Goal: Information Seeking & Learning: Check status

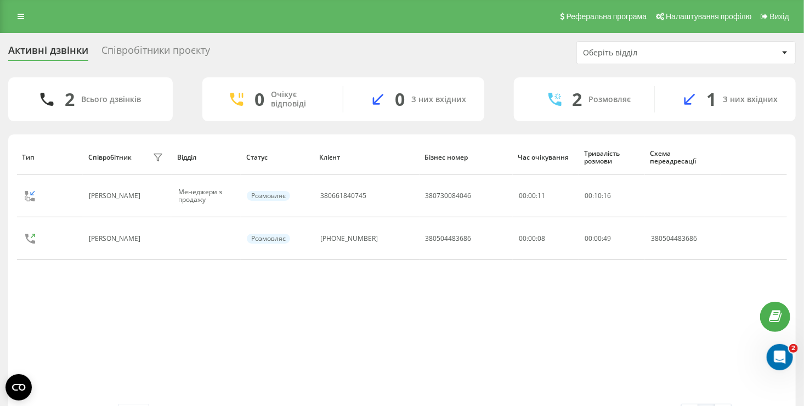
click at [143, 50] on div "Співробітники проєкту" at bounding box center [155, 52] width 109 height 17
click at [20, 15] on icon at bounding box center [21, 17] width 7 height 8
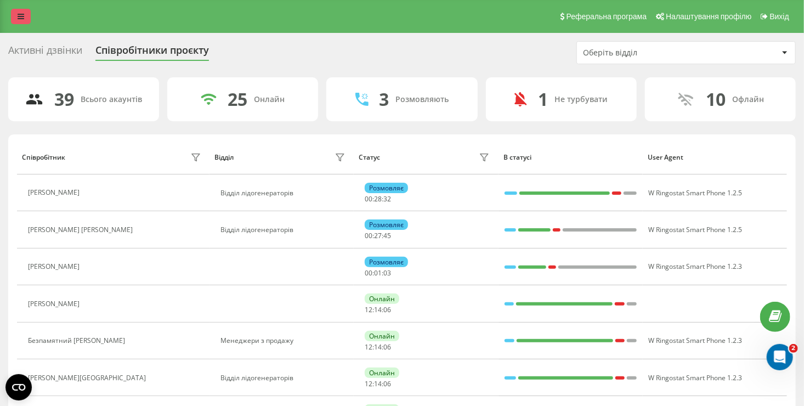
click at [23, 19] on icon at bounding box center [21, 17] width 7 height 8
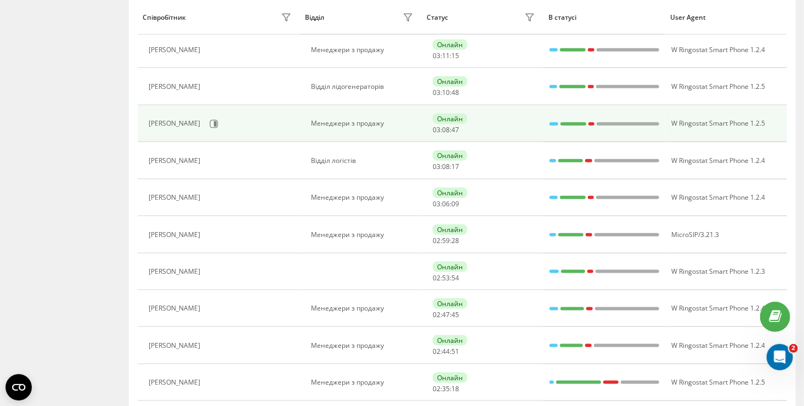
scroll to position [494, 0]
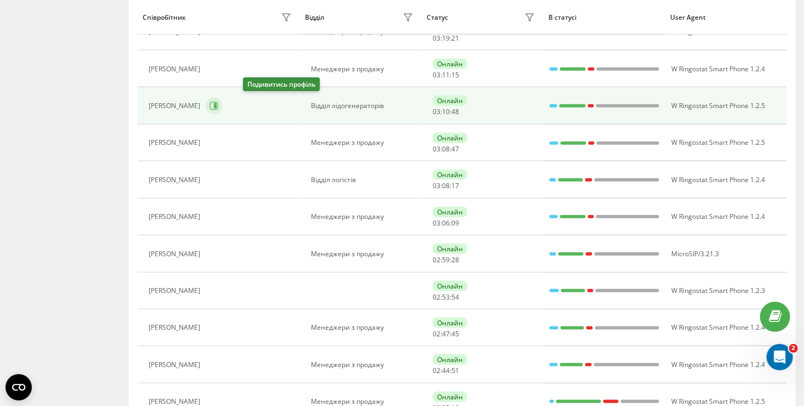
click at [218, 102] on icon at bounding box center [214, 105] width 9 height 9
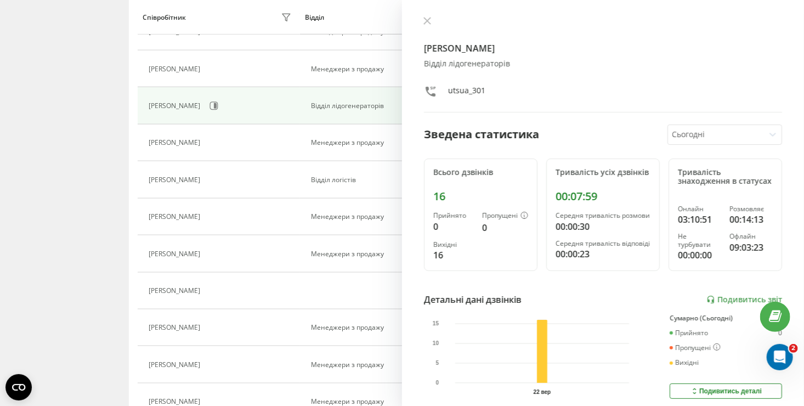
click at [442, 200] on div "16" at bounding box center [480, 196] width 95 height 13
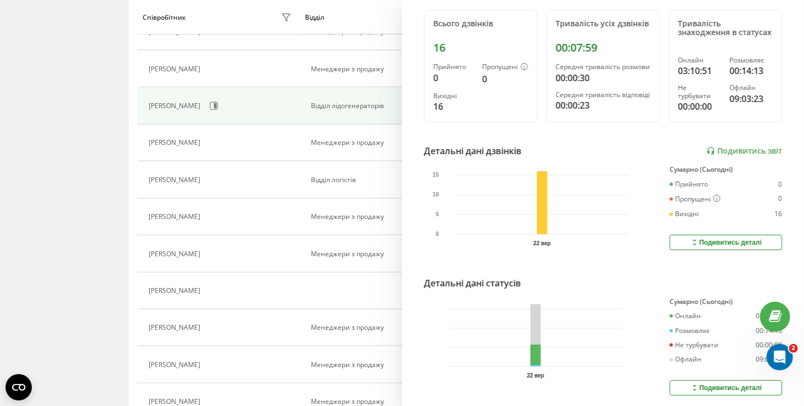
scroll to position [165, 0]
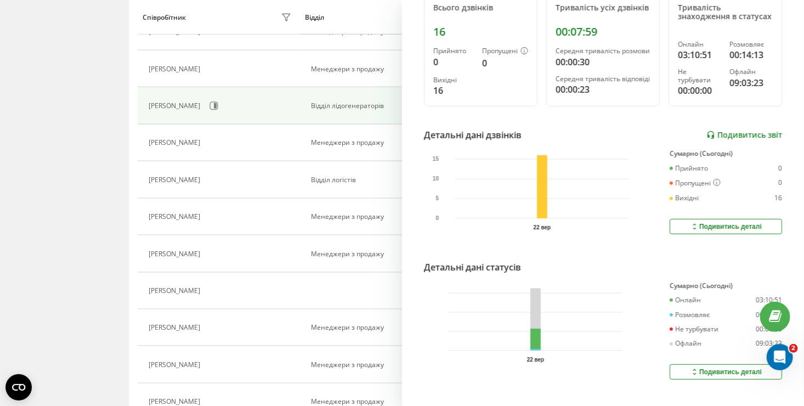
click at [738, 140] on link "Подивитись звіт" at bounding box center [745, 135] width 76 height 9
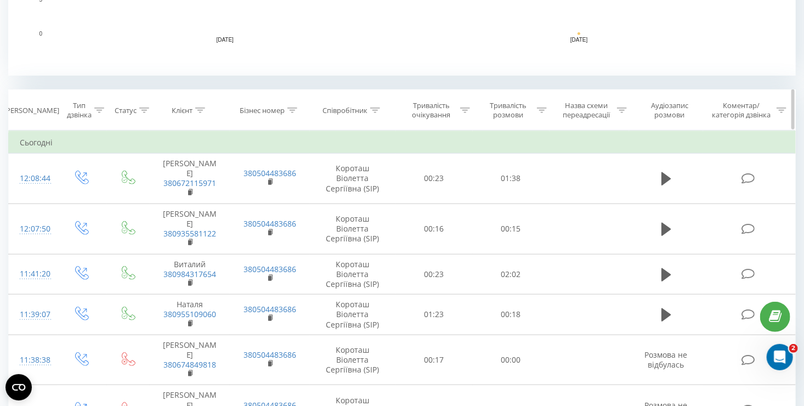
scroll to position [439, 0]
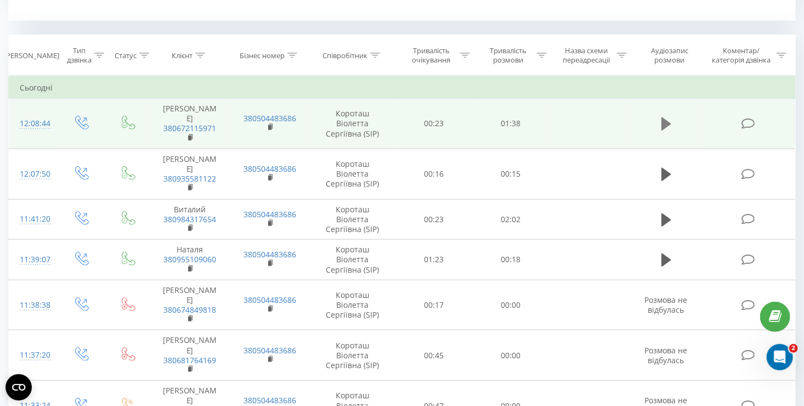
click at [668, 118] on icon at bounding box center [667, 123] width 10 height 13
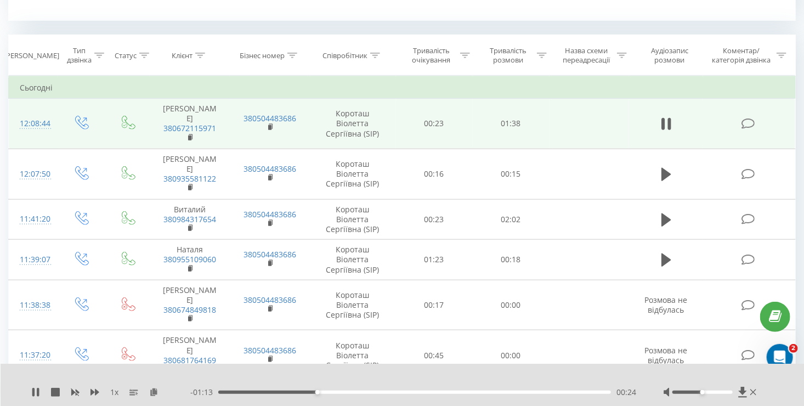
click at [671, 129] on td at bounding box center [666, 124] width 74 height 50
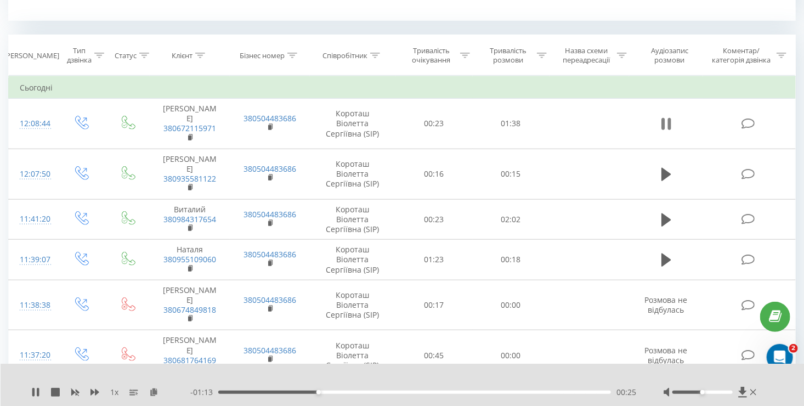
click at [669, 123] on icon at bounding box center [669, 124] width 3 height 12
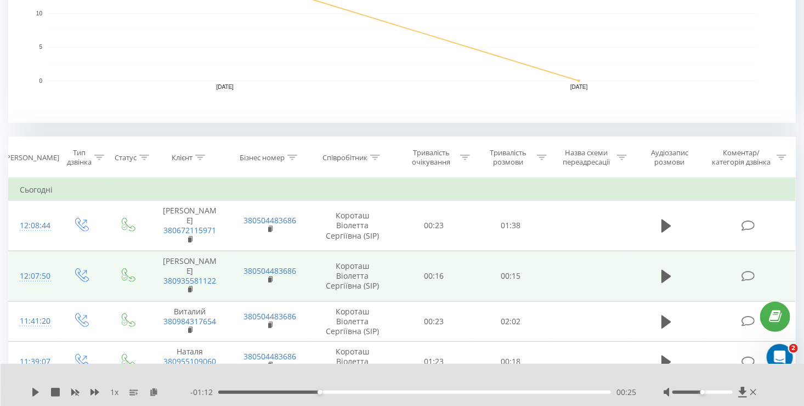
scroll to position [384, 0]
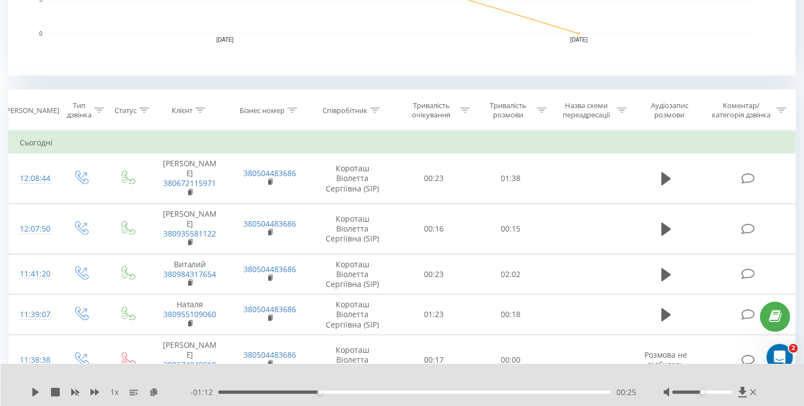
click at [262, 391] on div "00:25" at bounding box center [414, 392] width 393 height 3
click at [42, 396] on div "1 x" at bounding box center [110, 392] width 159 height 11
click at [38, 393] on icon at bounding box center [35, 392] width 9 height 9
click at [38, 394] on icon at bounding box center [38, 392] width 2 height 9
click at [36, 391] on icon at bounding box center [35, 392] width 7 height 9
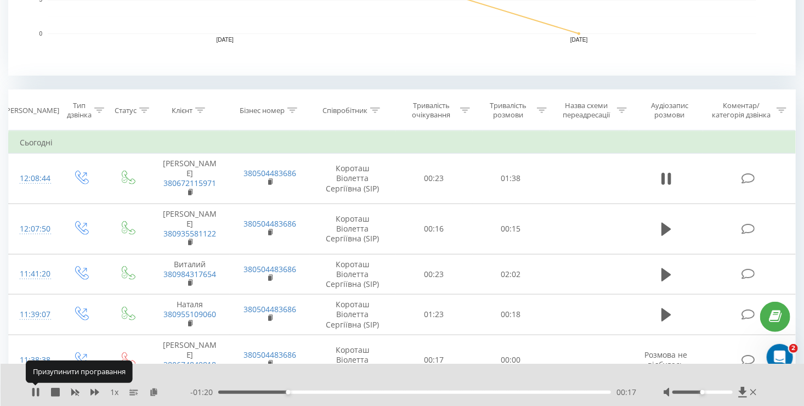
click at [36, 391] on icon at bounding box center [35, 392] width 9 height 9
click at [36, 391] on icon at bounding box center [35, 392] width 7 height 9
click at [36, 391] on icon at bounding box center [35, 392] width 9 height 9
click at [663, 175] on icon at bounding box center [667, 178] width 10 height 13
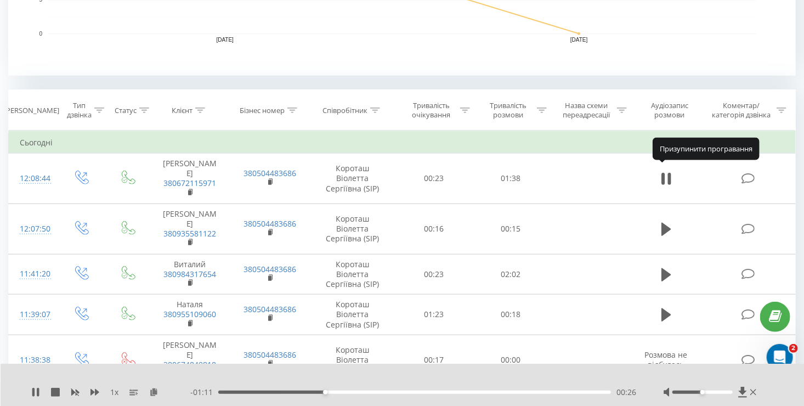
click at [663, 175] on icon at bounding box center [663, 179] width 3 height 12
click at [34, 394] on icon at bounding box center [35, 392] width 7 height 9
click at [37, 392] on icon at bounding box center [38, 392] width 2 height 9
click at [31, 393] on div "1 x - 01:05 00:32 00:32" at bounding box center [403, 385] width 804 height 42
click at [466, 397] on div "- 01:05 00:32 00:32" at bounding box center [413, 392] width 446 height 11
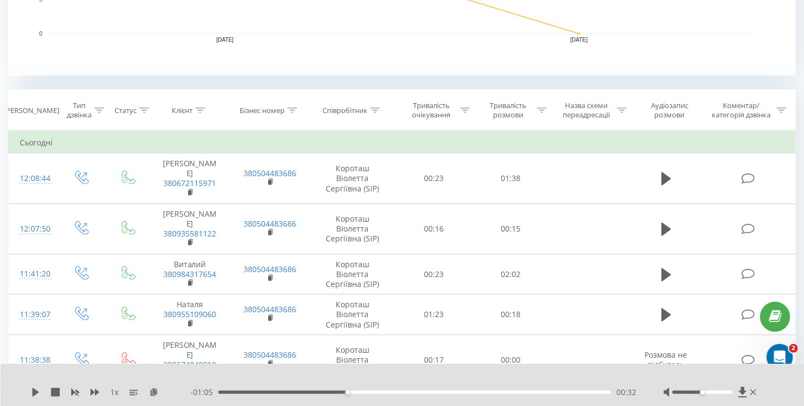
click at [470, 393] on div "00:32" at bounding box center [414, 392] width 393 height 3
click at [33, 392] on icon at bounding box center [35, 392] width 7 height 9
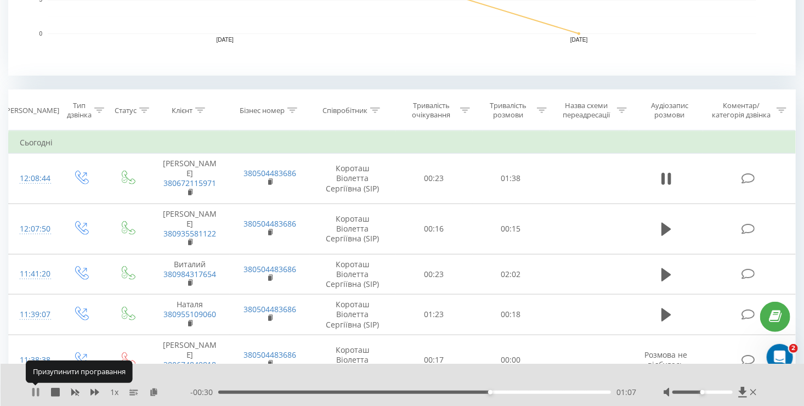
click at [38, 392] on icon at bounding box center [38, 392] width 2 height 9
click at [38, 392] on icon at bounding box center [35, 392] width 7 height 9
click at [38, 392] on icon at bounding box center [38, 392] width 2 height 9
click at [38, 392] on icon at bounding box center [35, 392] width 7 height 9
click at [38, 392] on icon at bounding box center [38, 392] width 2 height 9
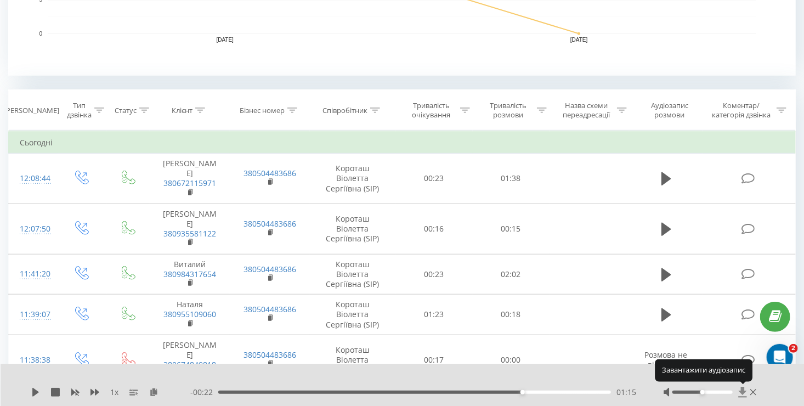
click at [744, 393] on icon at bounding box center [742, 392] width 9 height 11
click at [458, 392] on div "01:15" at bounding box center [414, 392] width 393 height 3
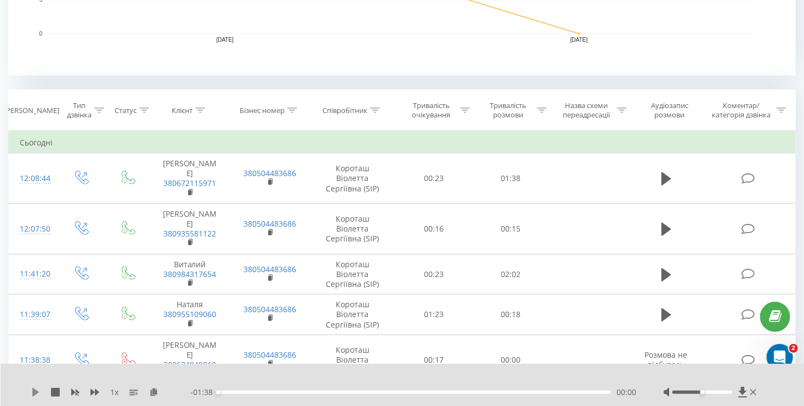
click at [34, 393] on icon at bounding box center [35, 392] width 7 height 9
click at [32, 394] on icon at bounding box center [35, 392] width 9 height 9
click at [35, 393] on icon at bounding box center [35, 392] width 7 height 9
click at [35, 393] on icon at bounding box center [35, 392] width 9 height 9
click at [465, 391] on div "01:01" at bounding box center [414, 392] width 393 height 3
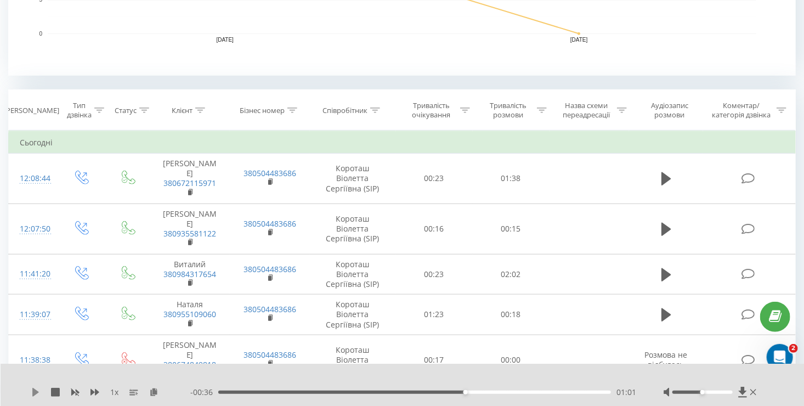
click at [37, 393] on icon at bounding box center [35, 392] width 9 height 9
click at [37, 393] on icon at bounding box center [38, 392] width 2 height 9
click at [456, 392] on div "01:02" at bounding box center [414, 392] width 393 height 3
click at [457, 392] on div "00:59" at bounding box center [458, 392] width 4 height 4
click at [455, 393] on div "00:59" at bounding box center [456, 392] width 4 height 4
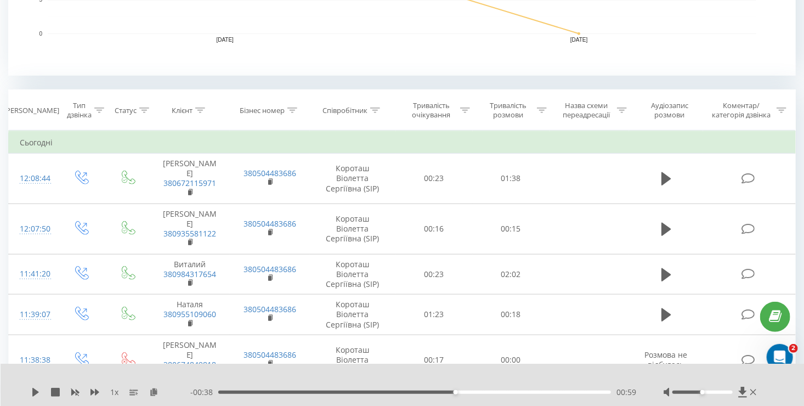
click at [29, 391] on div "1 x - 00:38 00:59 00:59" at bounding box center [403, 385] width 804 height 42
click at [33, 393] on div "1 x - 00:38 00:59 00:59" at bounding box center [403, 385] width 804 height 42
click at [33, 393] on icon at bounding box center [35, 392] width 7 height 9
click at [464, 392] on div "01:01" at bounding box center [414, 392] width 393 height 3
click at [463, 393] on div "01:01" at bounding box center [465, 392] width 4 height 4
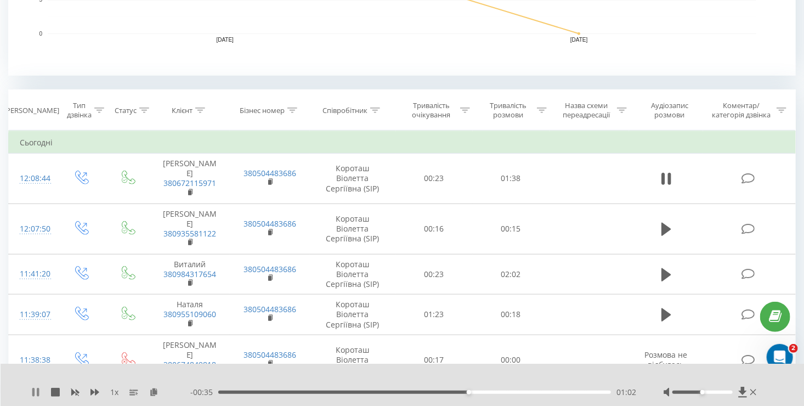
click at [33, 389] on icon at bounding box center [33, 392] width 2 height 9
click at [41, 393] on div "1 x" at bounding box center [110, 392] width 159 height 11
click at [36, 391] on icon at bounding box center [35, 392] width 7 height 9
click at [245, 394] on div "- 00:33 01:04 01:04" at bounding box center [413, 392] width 446 height 11
click at [246, 390] on div "- 01:38 00:00 00:00" at bounding box center [413, 392] width 446 height 11
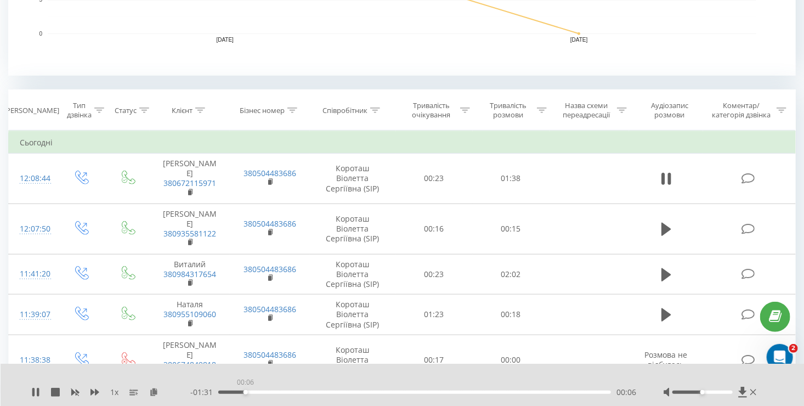
click at [245, 391] on div "00:06" at bounding box center [414, 392] width 393 height 3
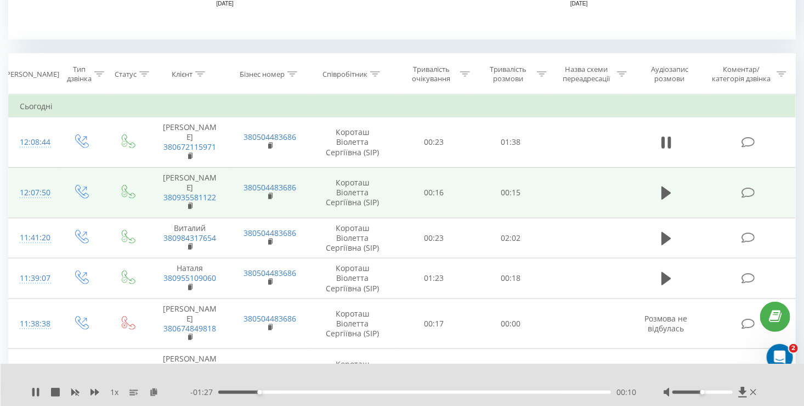
scroll to position [439, 0]
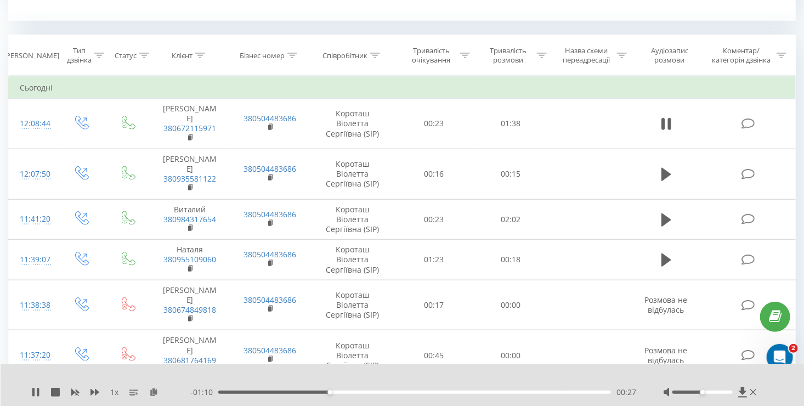
click at [311, 394] on div "- 01:10 00:27 00:27" at bounding box center [413, 392] width 446 height 11
click at [314, 392] on div "00:28" at bounding box center [414, 392] width 393 height 3
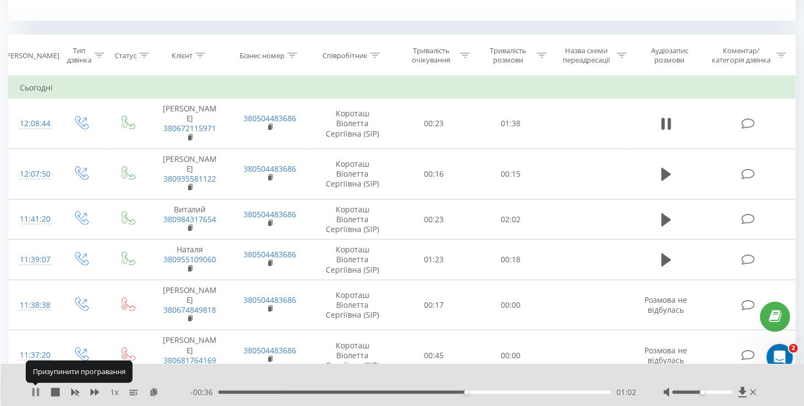
click at [38, 393] on icon at bounding box center [38, 392] width 2 height 9
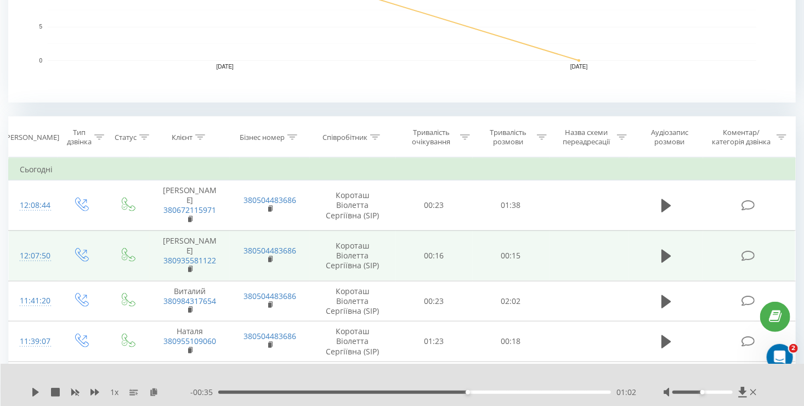
scroll to position [384, 0]
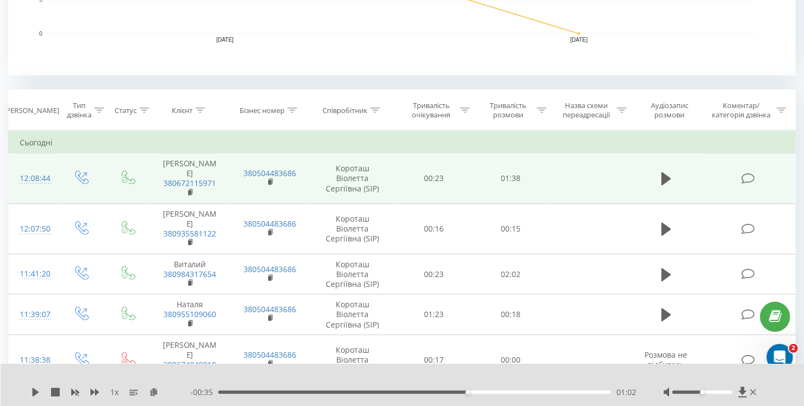
drag, startPoint x: 274, startPoint y: 163, endPoint x: 247, endPoint y: 181, distance: 32.0
click at [247, 181] on td "380504483686" at bounding box center [270, 179] width 80 height 50
click at [190, 190] on rect at bounding box center [189, 192] width 3 height 5
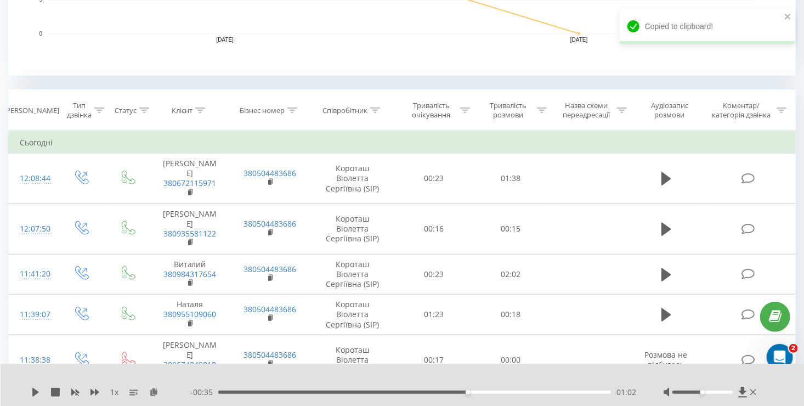
click at [334, 392] on div "01:02" at bounding box center [414, 392] width 393 height 3
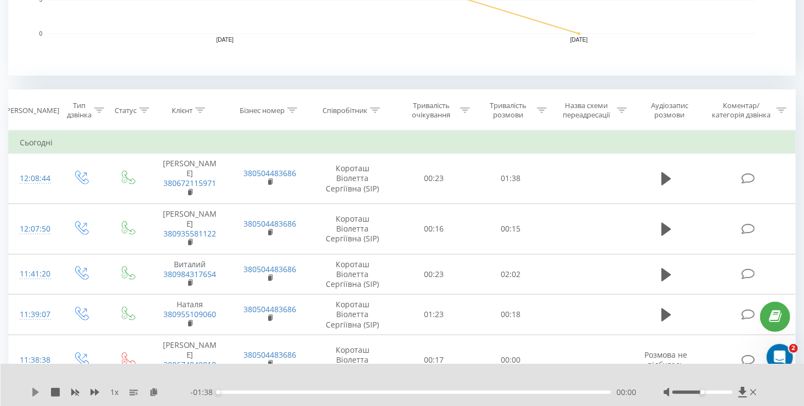
click at [35, 393] on icon at bounding box center [35, 392] width 7 height 9
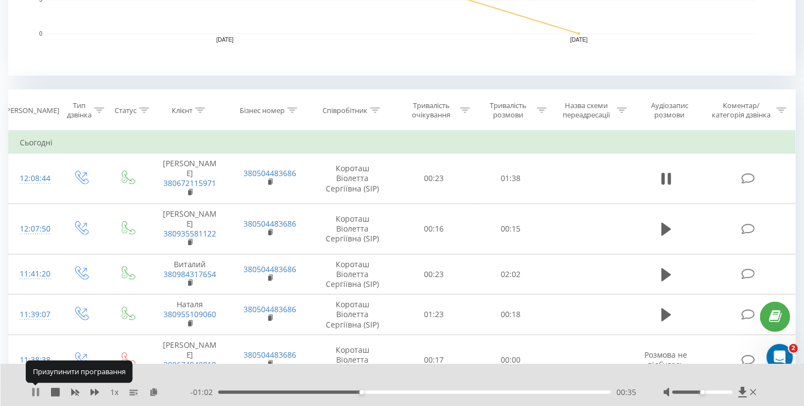
click at [32, 392] on icon at bounding box center [33, 392] width 2 height 9
click at [33, 394] on icon at bounding box center [35, 392] width 7 height 9
click at [385, 393] on div "00:36" at bounding box center [414, 392] width 393 height 3
click at [35, 393] on icon at bounding box center [35, 392] width 9 height 9
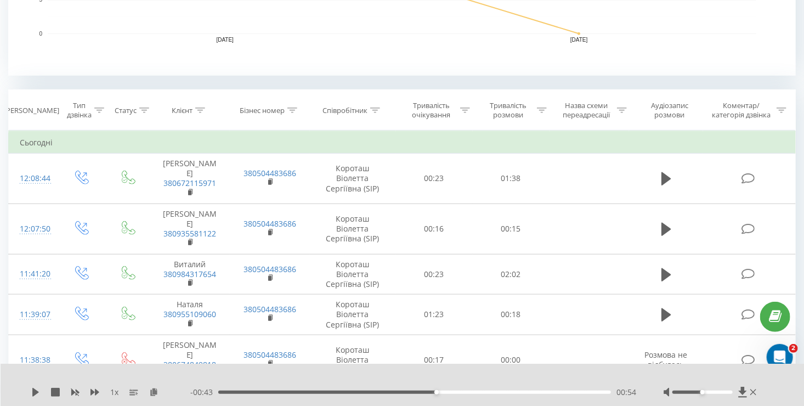
click at [35, 393] on icon at bounding box center [35, 392] width 7 height 9
click at [35, 393] on icon at bounding box center [35, 392] width 9 height 9
click at [36, 392] on icon at bounding box center [35, 392] width 7 height 9
click at [328, 391] on div "00:27" at bounding box center [414, 392] width 393 height 3
click at [31, 392] on icon at bounding box center [35, 392] width 9 height 9
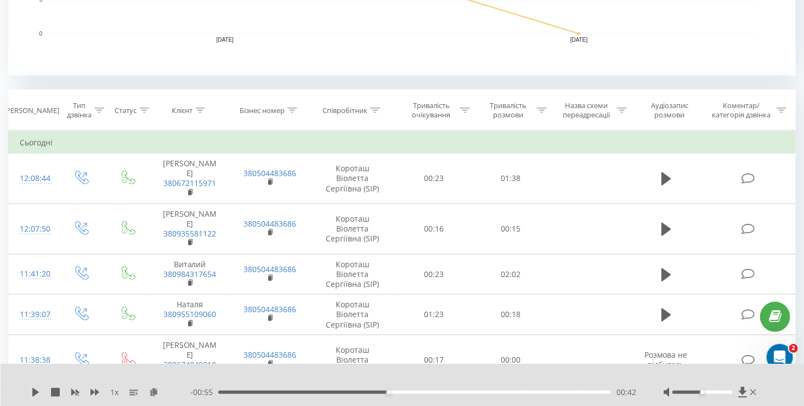
click at [369, 393] on div "00:42" at bounding box center [414, 392] width 393 height 3
click at [35, 396] on icon at bounding box center [35, 392] width 9 height 9
click at [365, 391] on div "00:36" at bounding box center [414, 392] width 393 height 3
click at [32, 388] on icon at bounding box center [35, 392] width 7 height 9
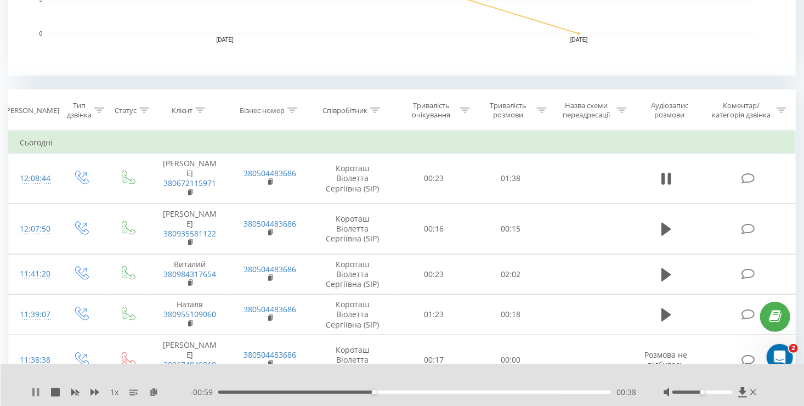
click at [31, 391] on icon at bounding box center [35, 392] width 9 height 9
click at [368, 392] on div "00:37" at bounding box center [414, 392] width 393 height 3
click at [40, 393] on div "1 x" at bounding box center [110, 392] width 159 height 11
click at [31, 394] on div "1 x - 01:00 00:37 00:37" at bounding box center [403, 385] width 804 height 42
click at [33, 393] on icon at bounding box center [35, 392] width 7 height 9
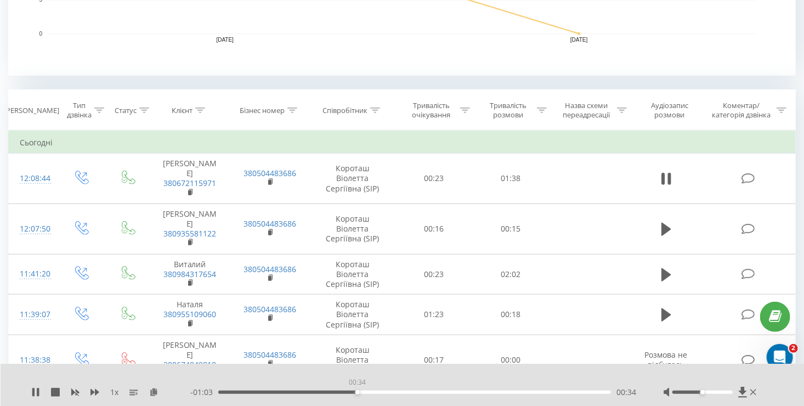
click at [357, 393] on div "00:34" at bounding box center [414, 392] width 393 height 3
click at [36, 394] on icon at bounding box center [35, 392] width 9 height 9
click at [39, 395] on icon at bounding box center [35, 392] width 9 height 9
click at [36, 390] on icon at bounding box center [35, 392] width 9 height 9
click at [36, 394] on icon at bounding box center [35, 392] width 7 height 9
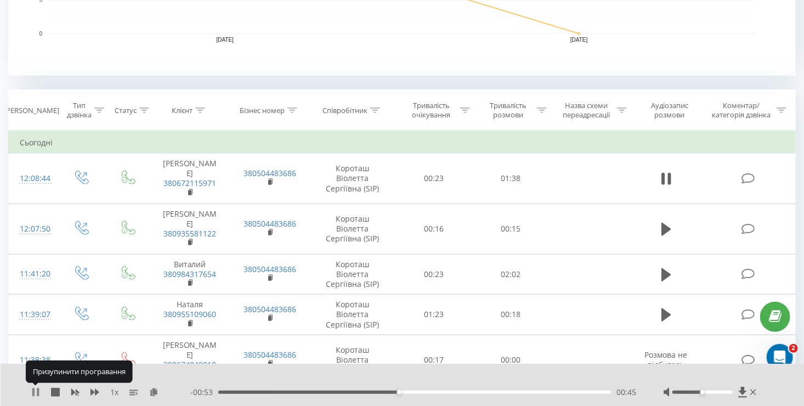
click at [37, 393] on icon at bounding box center [38, 392] width 2 height 9
click at [39, 392] on icon at bounding box center [35, 392] width 9 height 9
click at [424, 393] on div "00:45" at bounding box center [414, 392] width 393 height 3
click at [33, 393] on icon at bounding box center [33, 392] width 2 height 9
click at [31, 390] on icon at bounding box center [35, 392] width 9 height 9
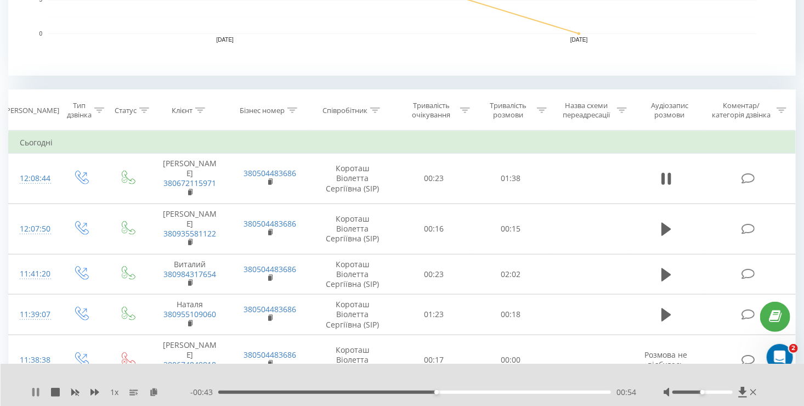
click at [37, 395] on icon at bounding box center [38, 392] width 2 height 9
click at [39, 397] on div "1 x" at bounding box center [110, 392] width 159 height 11
click at [37, 397] on div "1 x" at bounding box center [110, 392] width 159 height 11
click at [36, 393] on icon at bounding box center [35, 392] width 7 height 9
click at [35, 393] on icon at bounding box center [35, 392] width 9 height 9
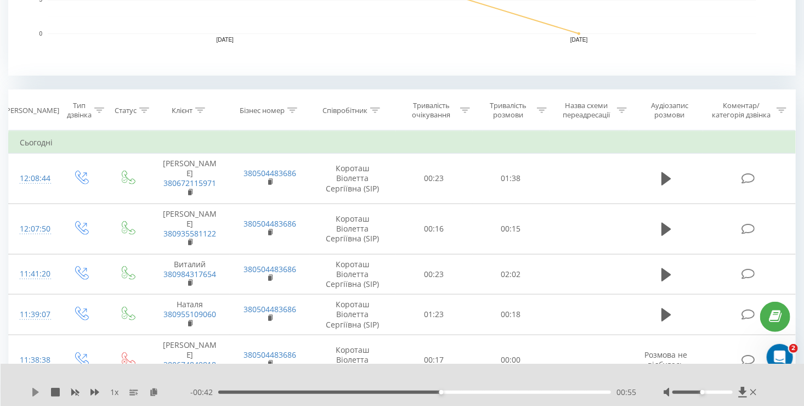
click at [38, 390] on icon at bounding box center [35, 392] width 9 height 9
click at [38, 391] on icon at bounding box center [38, 392] width 2 height 9
click at [455, 393] on div "01:04" at bounding box center [414, 392] width 393 height 3
click at [32, 396] on icon at bounding box center [35, 392] width 9 height 9
click at [444, 392] on div "01:03" at bounding box center [414, 392] width 393 height 3
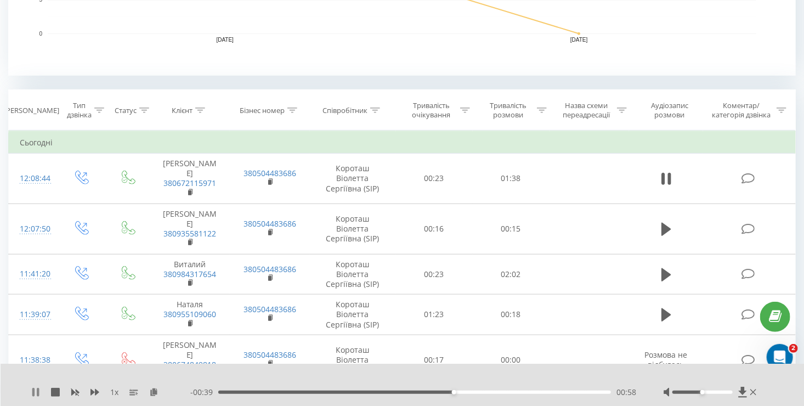
click at [35, 392] on icon at bounding box center [35, 392] width 9 height 9
click at [442, 391] on div "00:59" at bounding box center [414, 392] width 393 height 3
click at [27, 390] on div "1 x - 01:38 00:00 00:00" at bounding box center [403, 385] width 804 height 42
click at [30, 391] on div "1 x - 01:38 00:00 00:00" at bounding box center [403, 385] width 804 height 42
click at [33, 393] on icon at bounding box center [35, 392] width 7 height 9
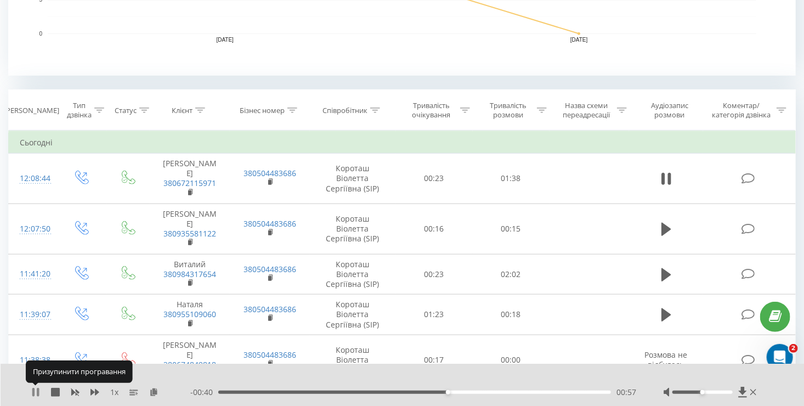
click at [36, 392] on icon at bounding box center [35, 392] width 9 height 9
click at [36, 392] on icon at bounding box center [35, 392] width 7 height 9
click at [36, 392] on icon at bounding box center [35, 392] width 9 height 9
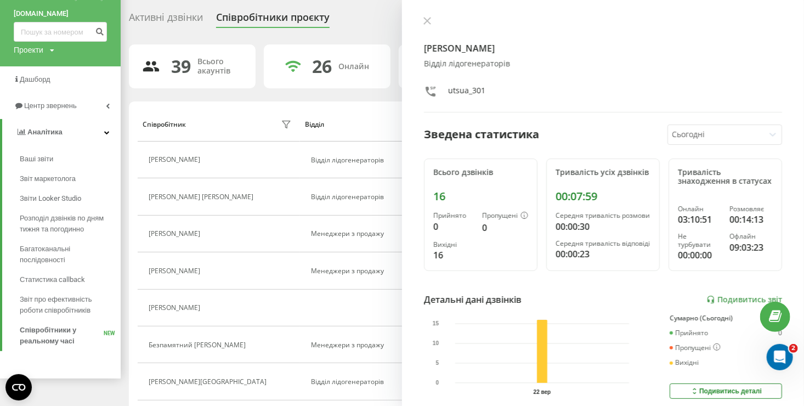
scroll to position [165, 0]
